Goal: Information Seeking & Learning: Understand process/instructions

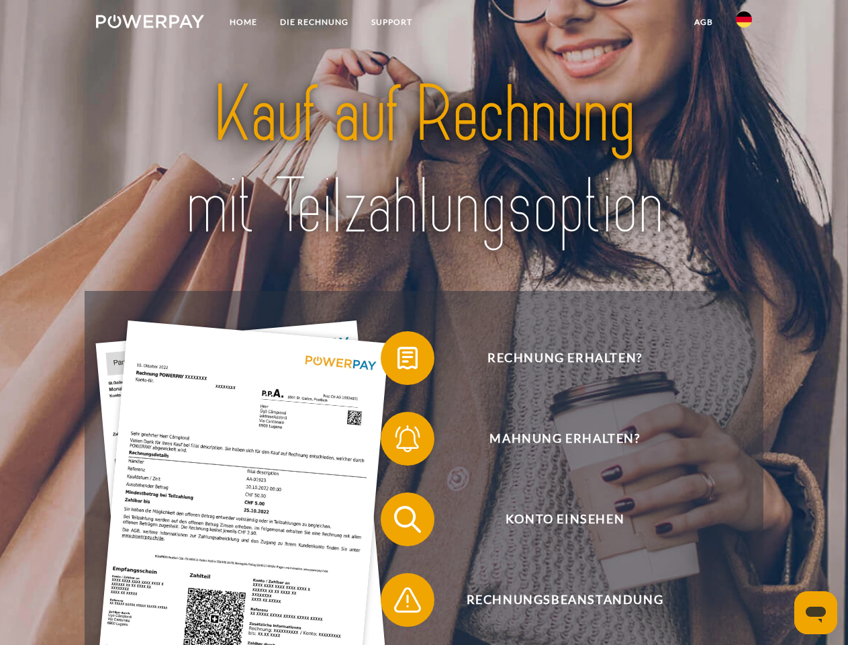
click at [150, 24] on img at bounding box center [150, 21] width 108 height 13
click at [744, 24] on img at bounding box center [744, 19] width 16 height 16
click at [703, 22] on link "agb" at bounding box center [704, 22] width 42 height 24
click at [398, 361] on span at bounding box center [387, 357] width 67 height 67
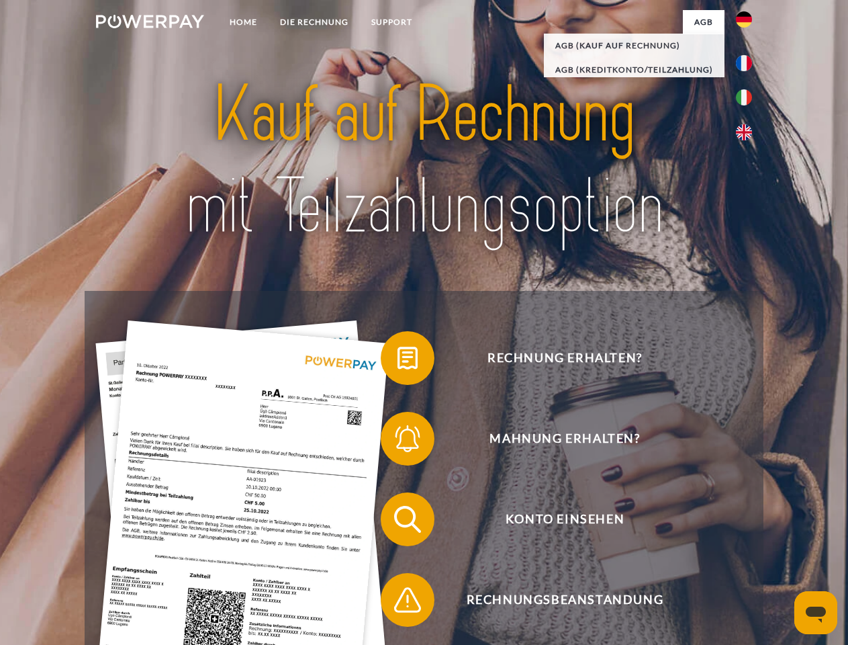
click at [398, 441] on span at bounding box center [387, 438] width 67 height 67
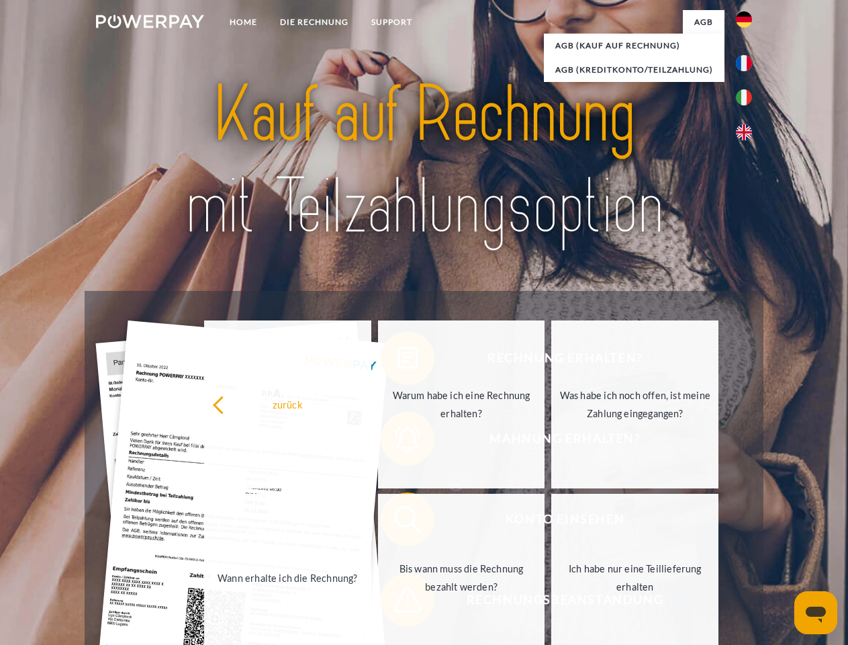
click at [398, 522] on link "Bis wann muss die Rechnung bezahlt werden?" at bounding box center [461, 578] width 167 height 168
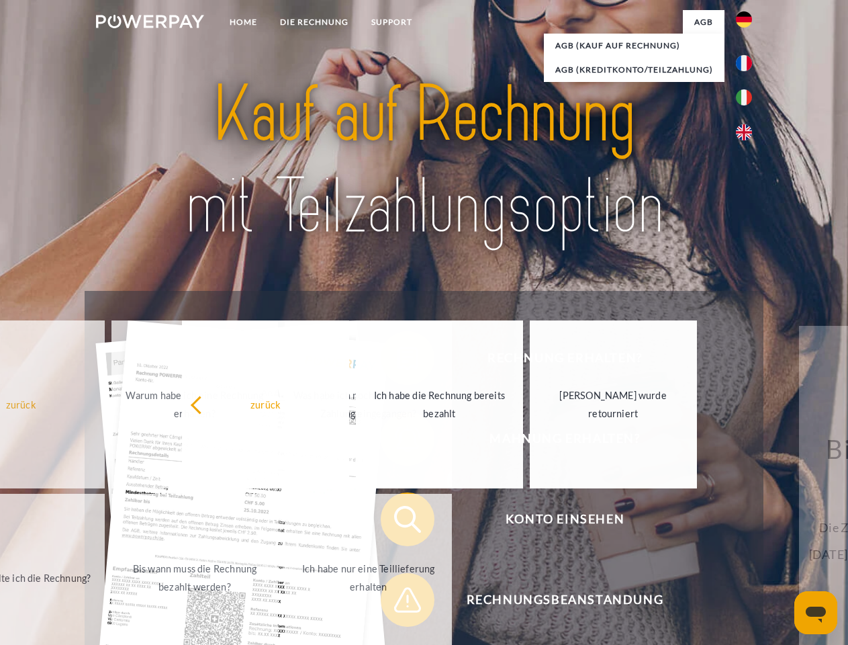
click at [398, 602] on span at bounding box center [387, 599] width 67 height 67
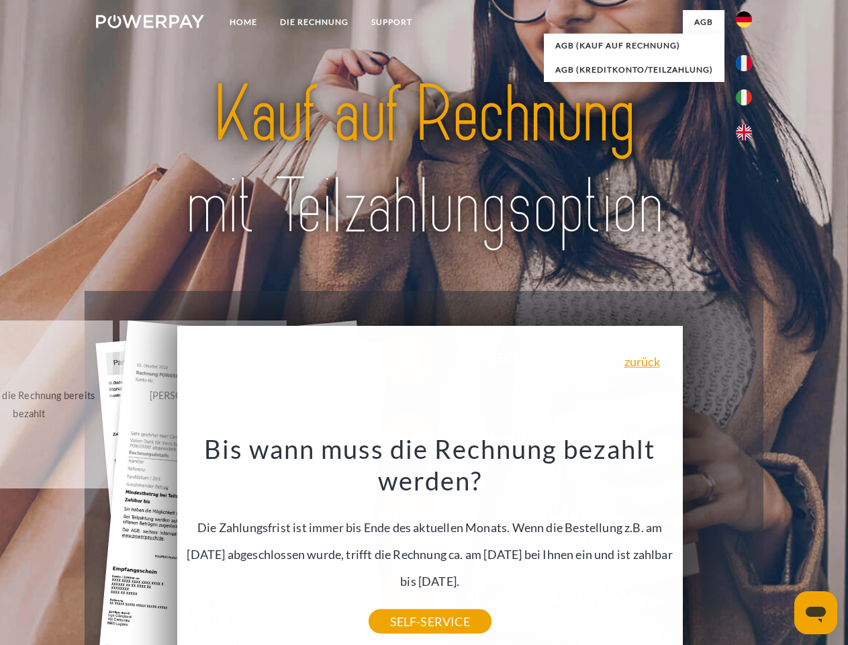
click at [816, 612] on icon "Messaging-Fenster öffnen" at bounding box center [816, 614] width 20 height 16
